Goal: Information Seeking & Learning: Learn about a topic

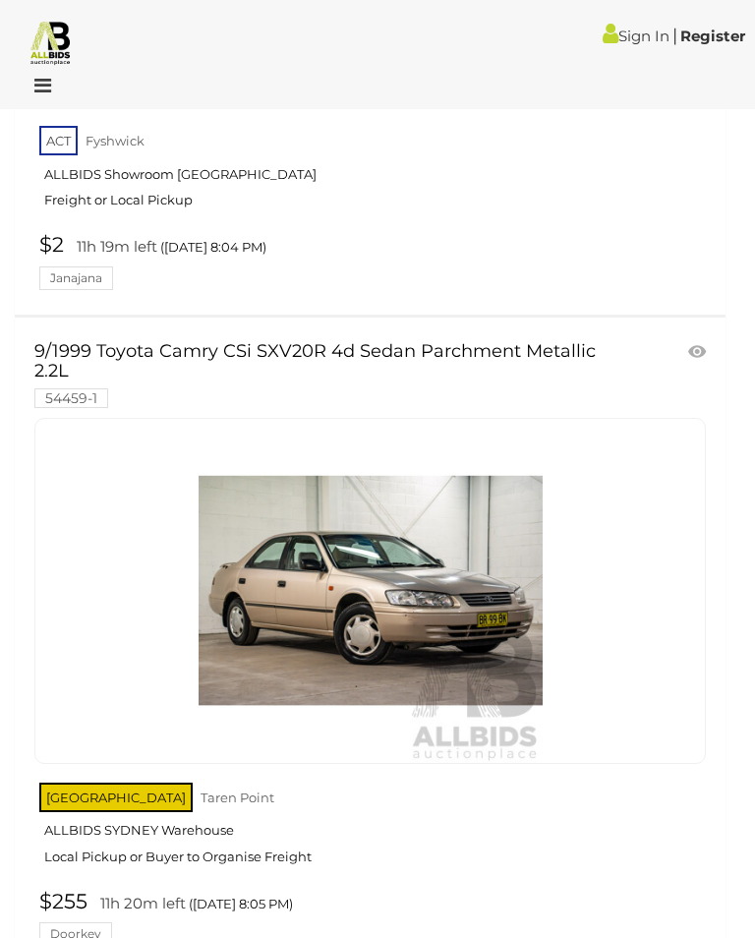
scroll to position [12964, 0]
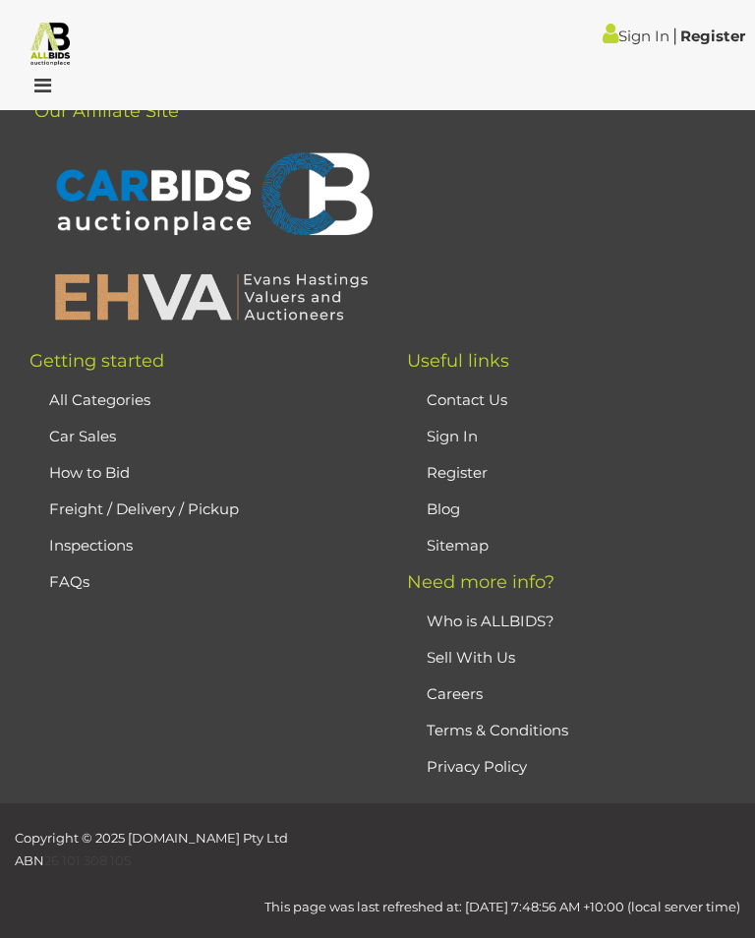
scroll to position [71, 0]
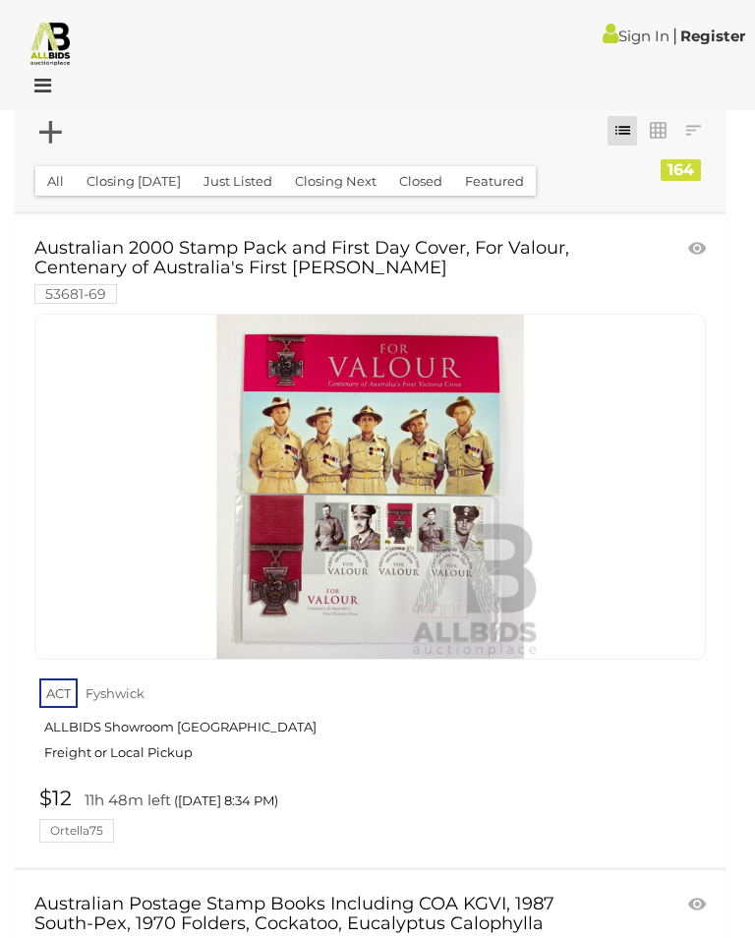
scroll to position [71, 0]
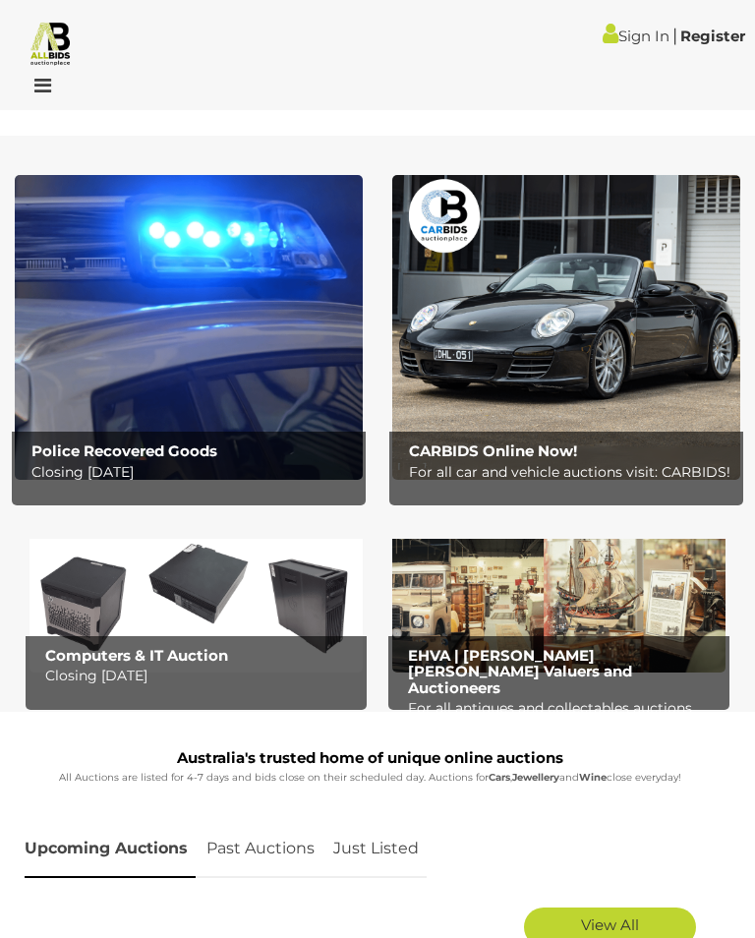
scroll to position [2207, 0]
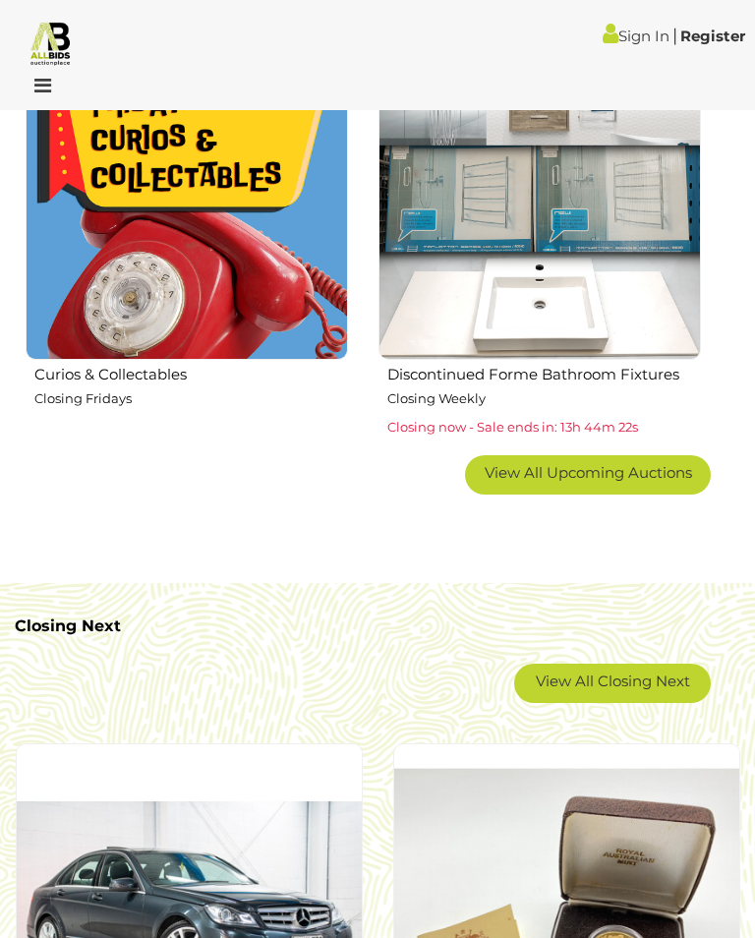
click at [625, 472] on span "View All Upcoming Auctions" at bounding box center [588, 472] width 207 height 19
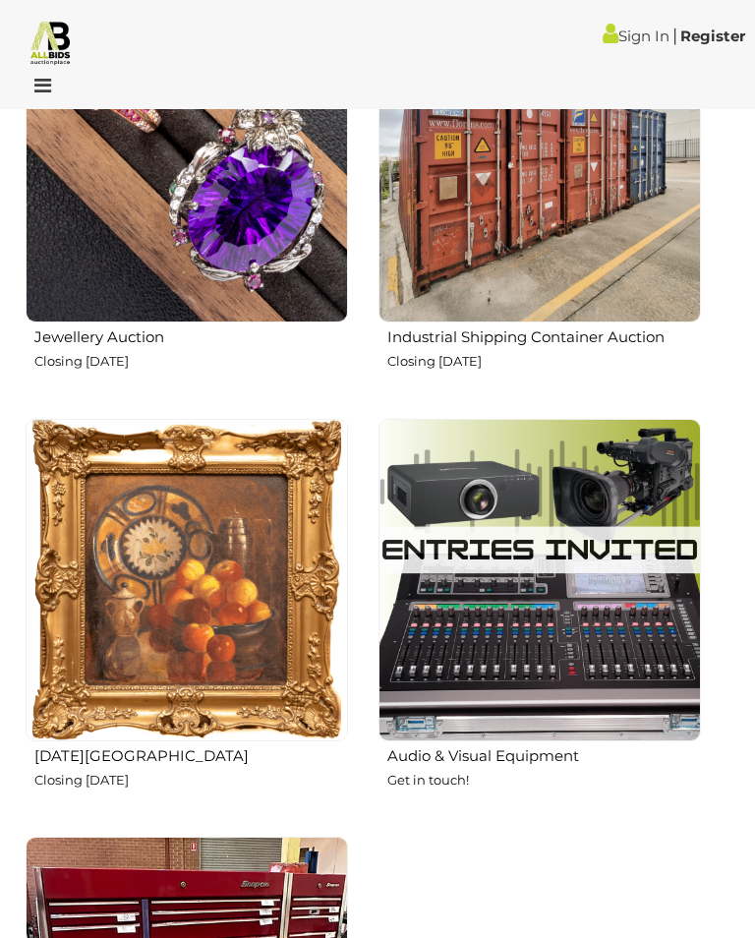
scroll to position [4354, 0]
click at [236, 656] on img at bounding box center [187, 580] width 323 height 323
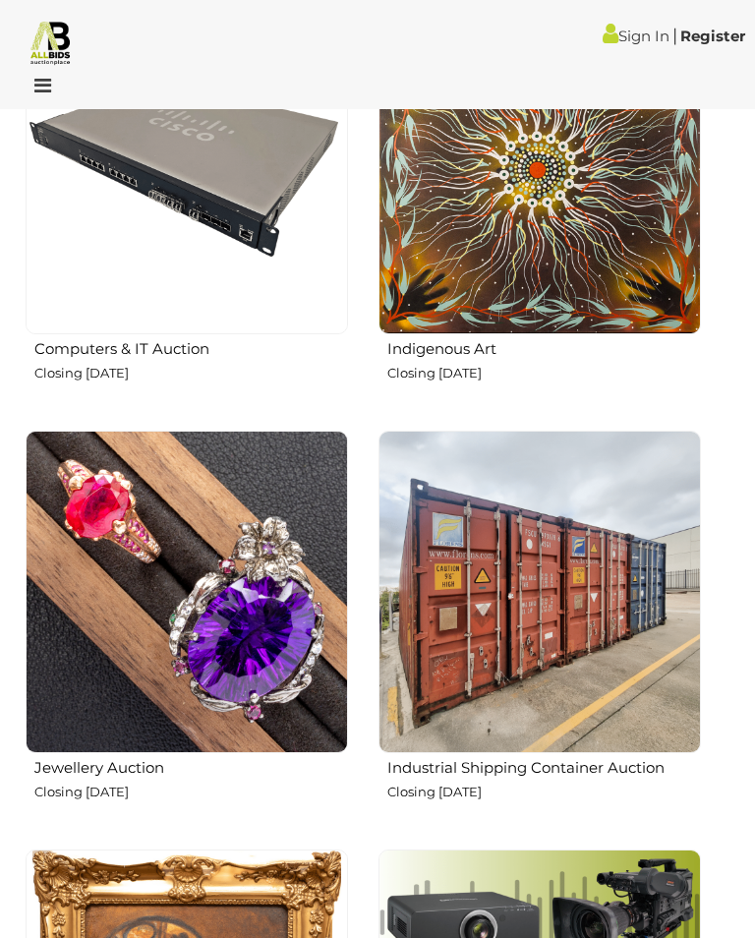
scroll to position [3892, 0]
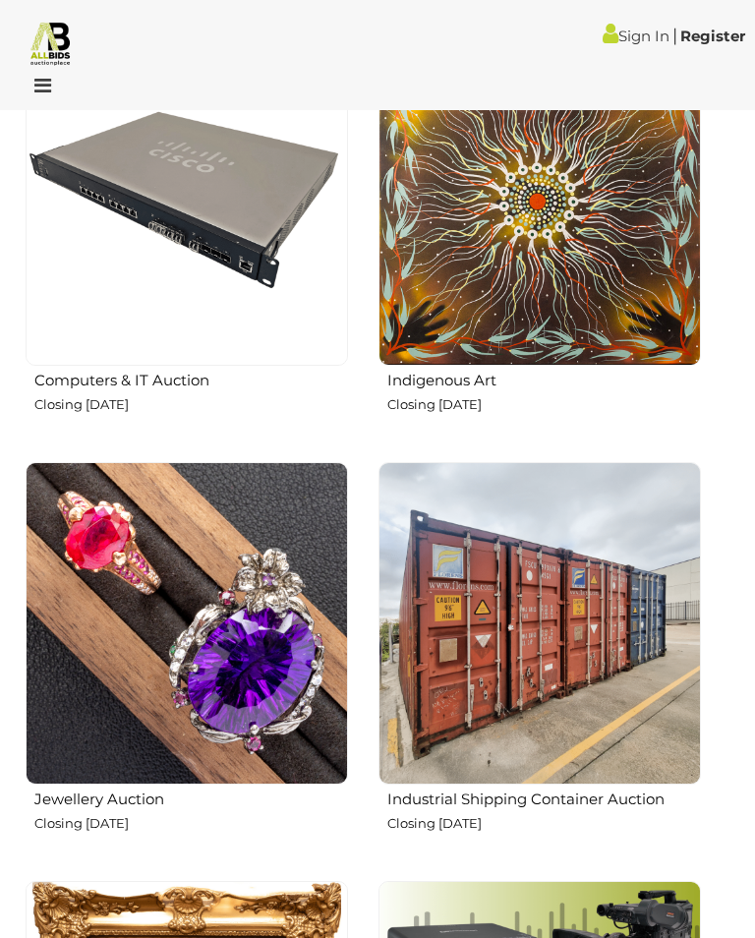
click at [266, 674] on img at bounding box center [187, 623] width 323 height 323
